Goal: Find specific page/section: Find specific page/section

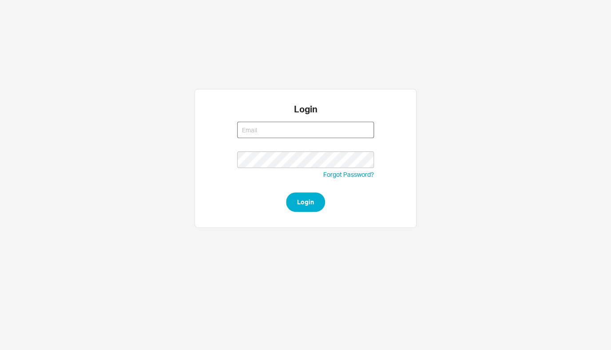
type input "rikki@qualitybath.com"
click at [306, 198] on button "Login" at bounding box center [305, 202] width 39 height 20
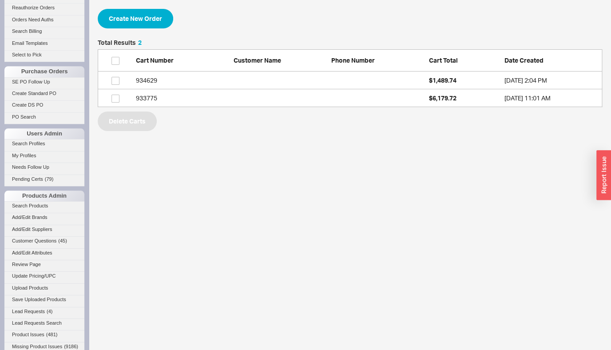
scroll to position [391, 0]
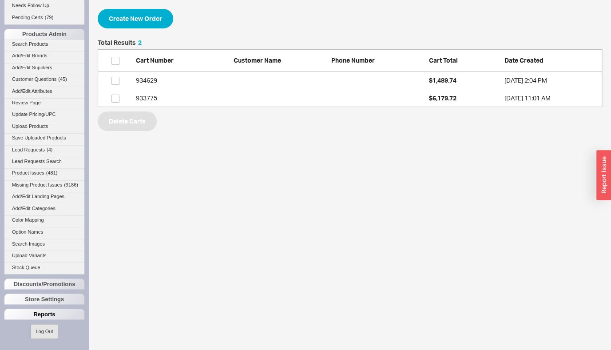
click at [48, 316] on div "Reports" at bounding box center [44, 313] width 80 height 11
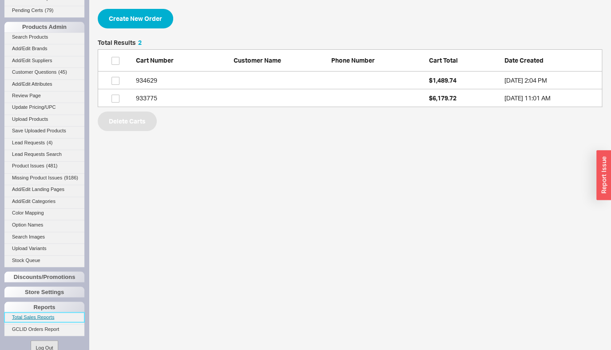
click at [47, 321] on link "Total Sales Reports" at bounding box center [44, 316] width 80 height 9
